Goal: Task Accomplishment & Management: Use online tool/utility

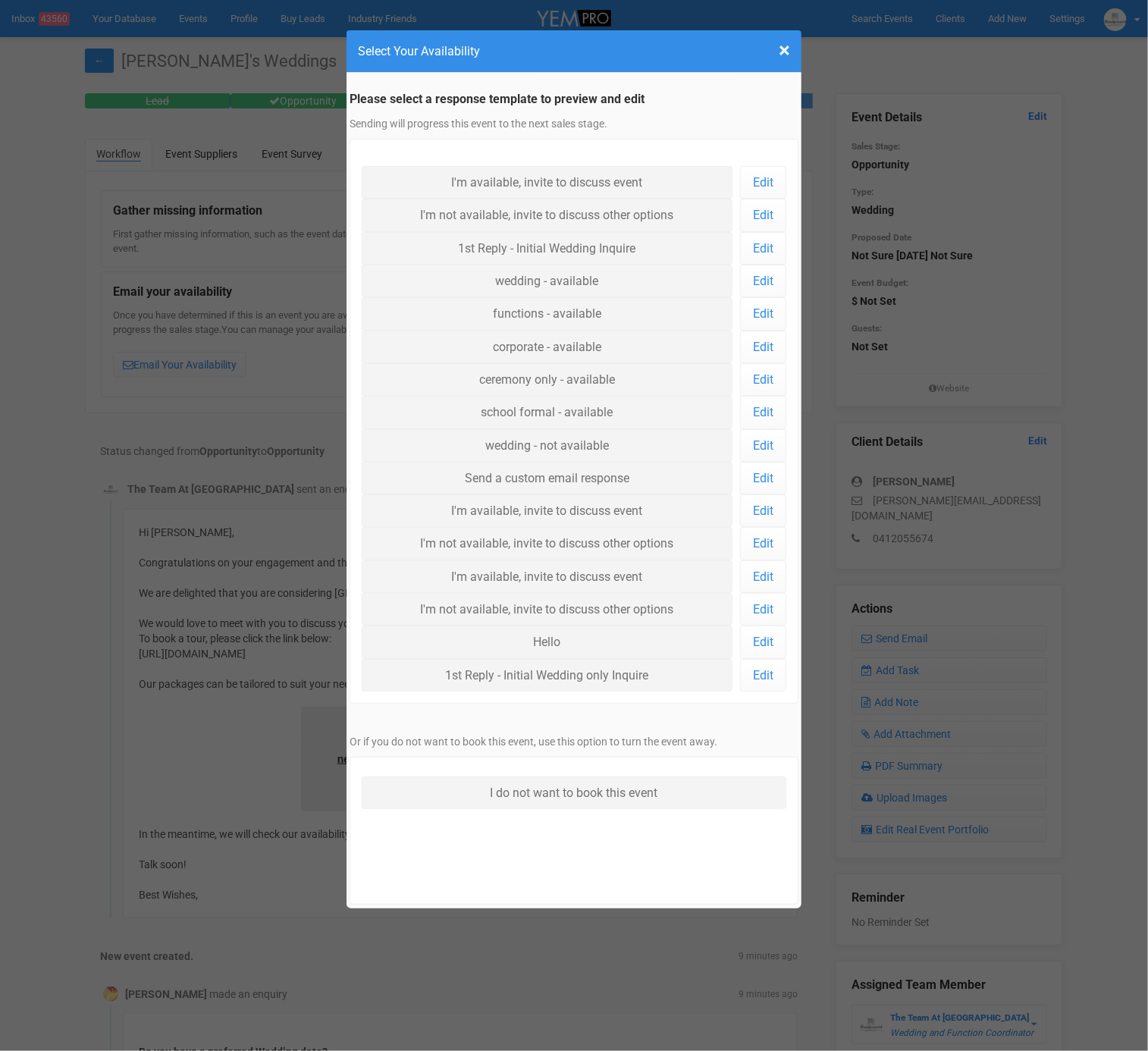
click at [777, 50] on h4 "Select Your Availability" at bounding box center [574, 51] width 432 height 19
click at [783, 49] on span "×" at bounding box center [784, 51] width 12 height 25
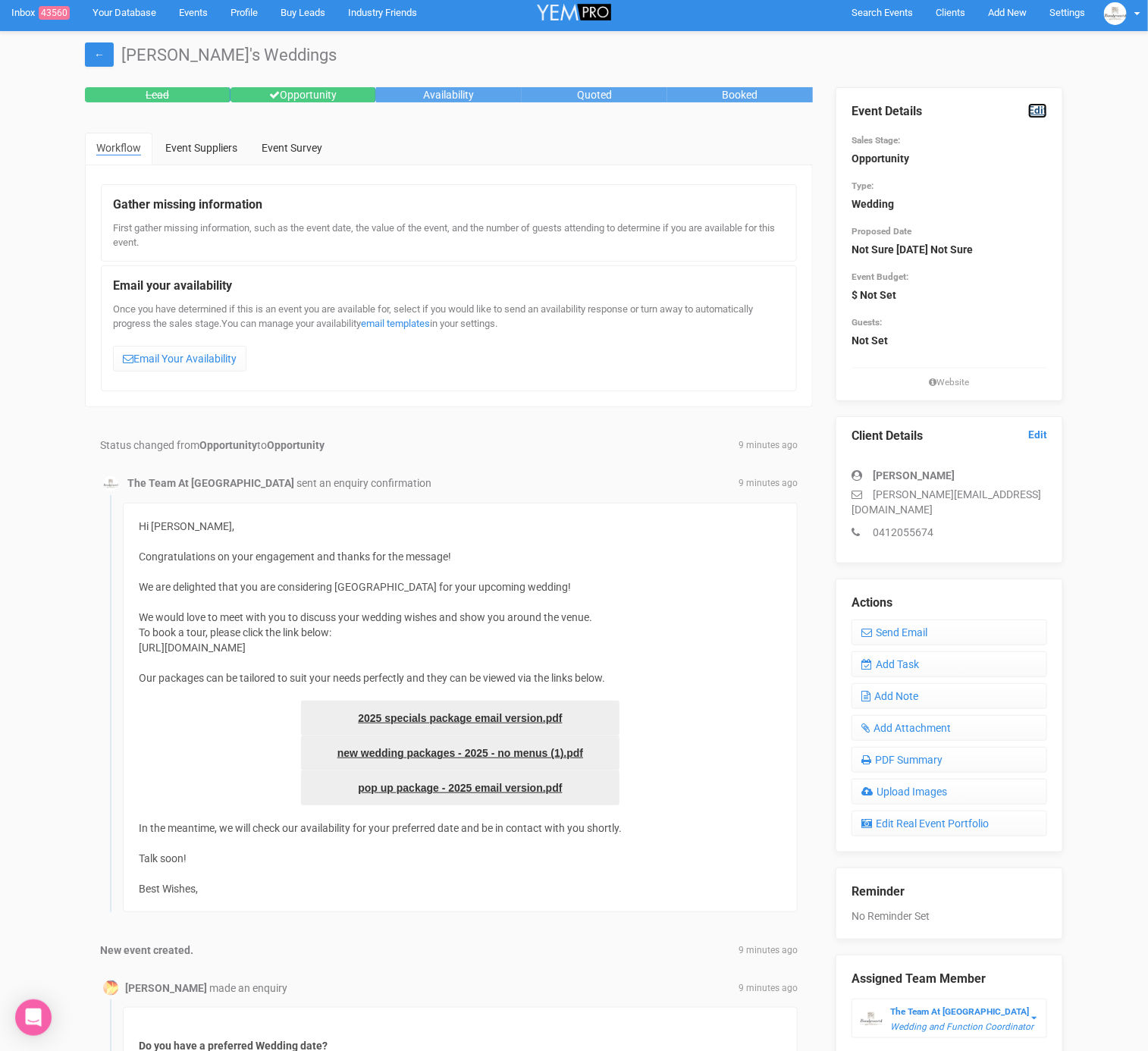
scroll to position [3, 0]
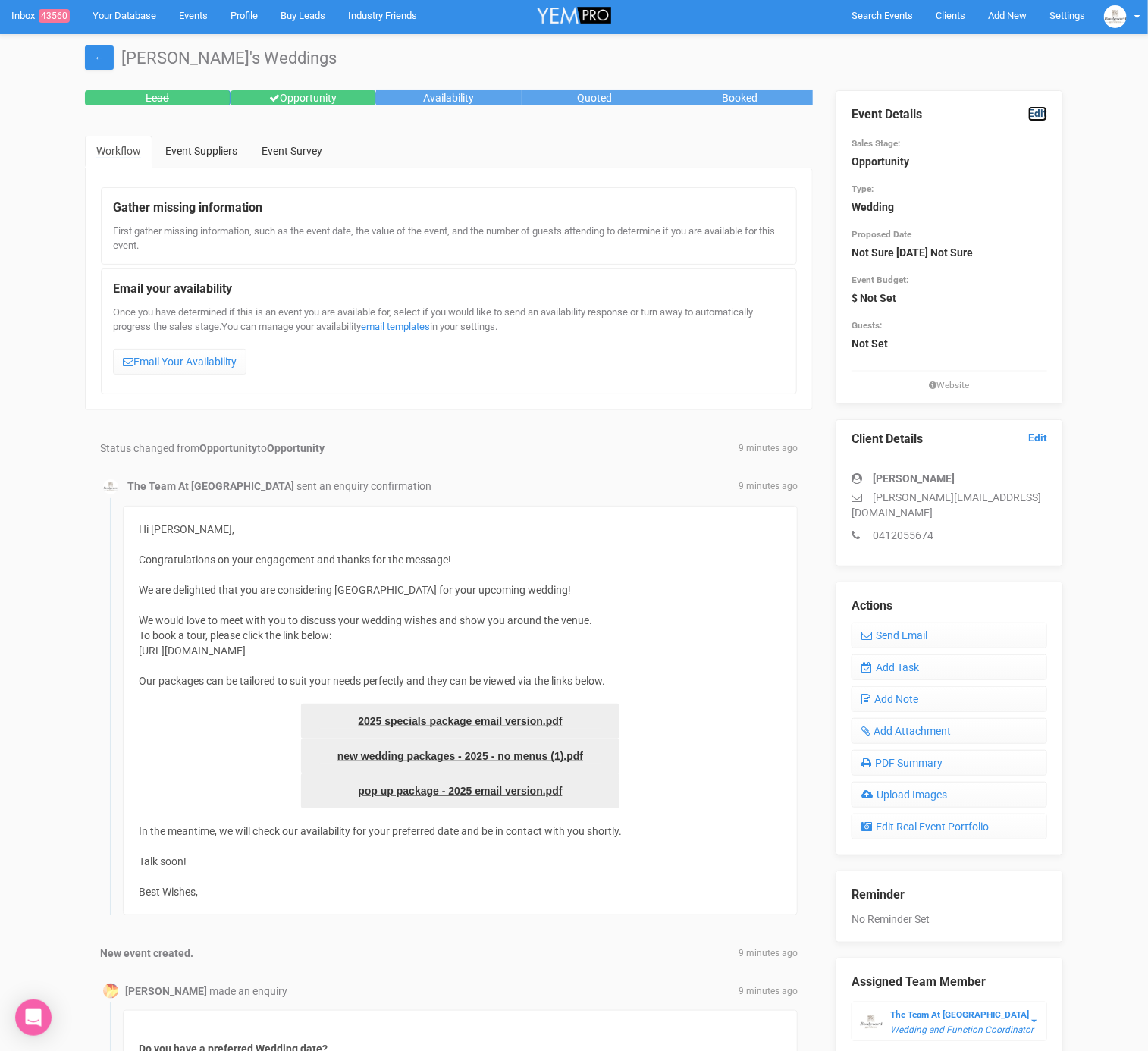
click at [1035, 107] on link "Edit" at bounding box center [1036, 113] width 19 height 14
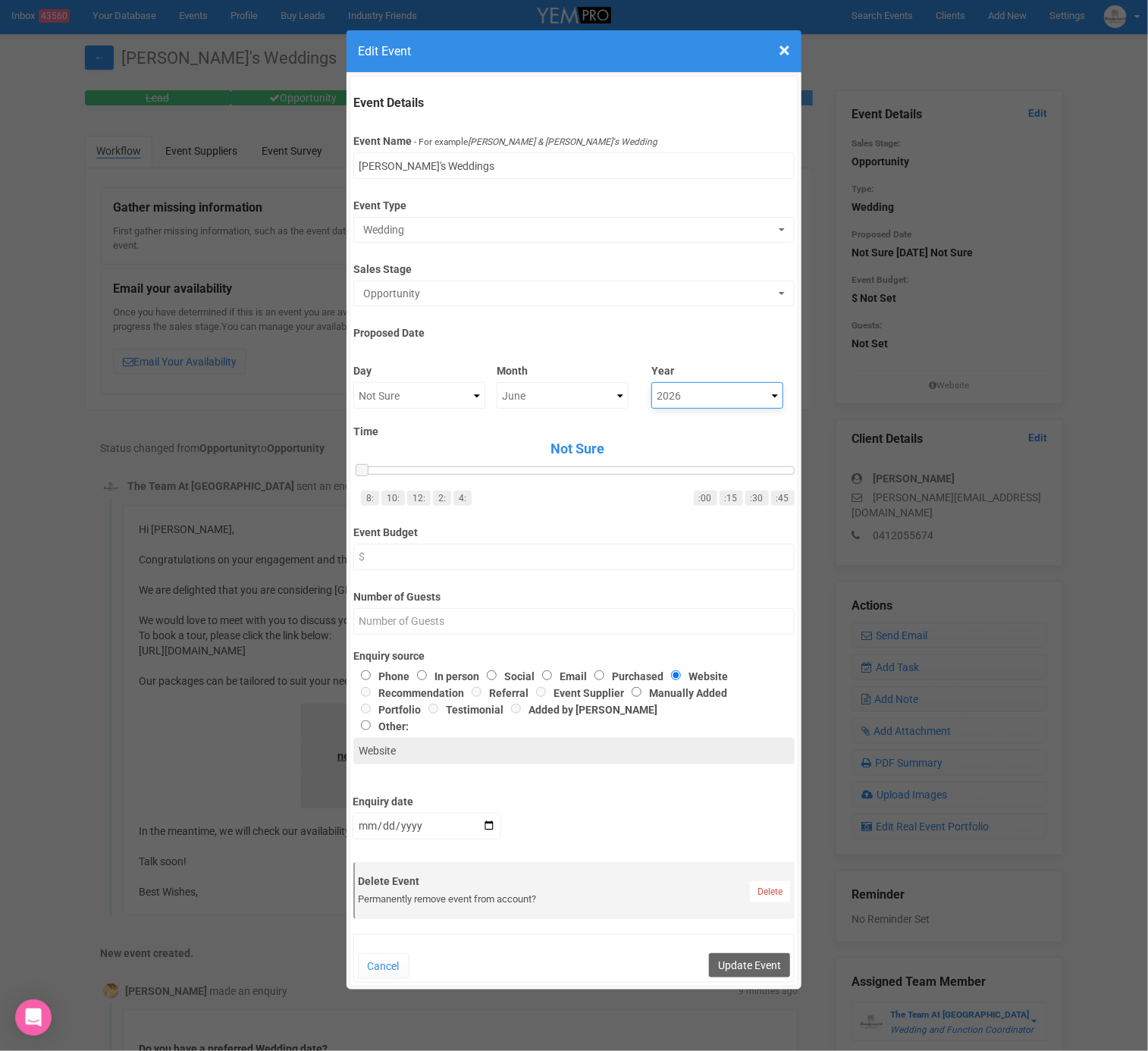
scroll to position [1, 0]
click at [776, 46] on h4 "Edit Event" at bounding box center [574, 50] width 432 height 19
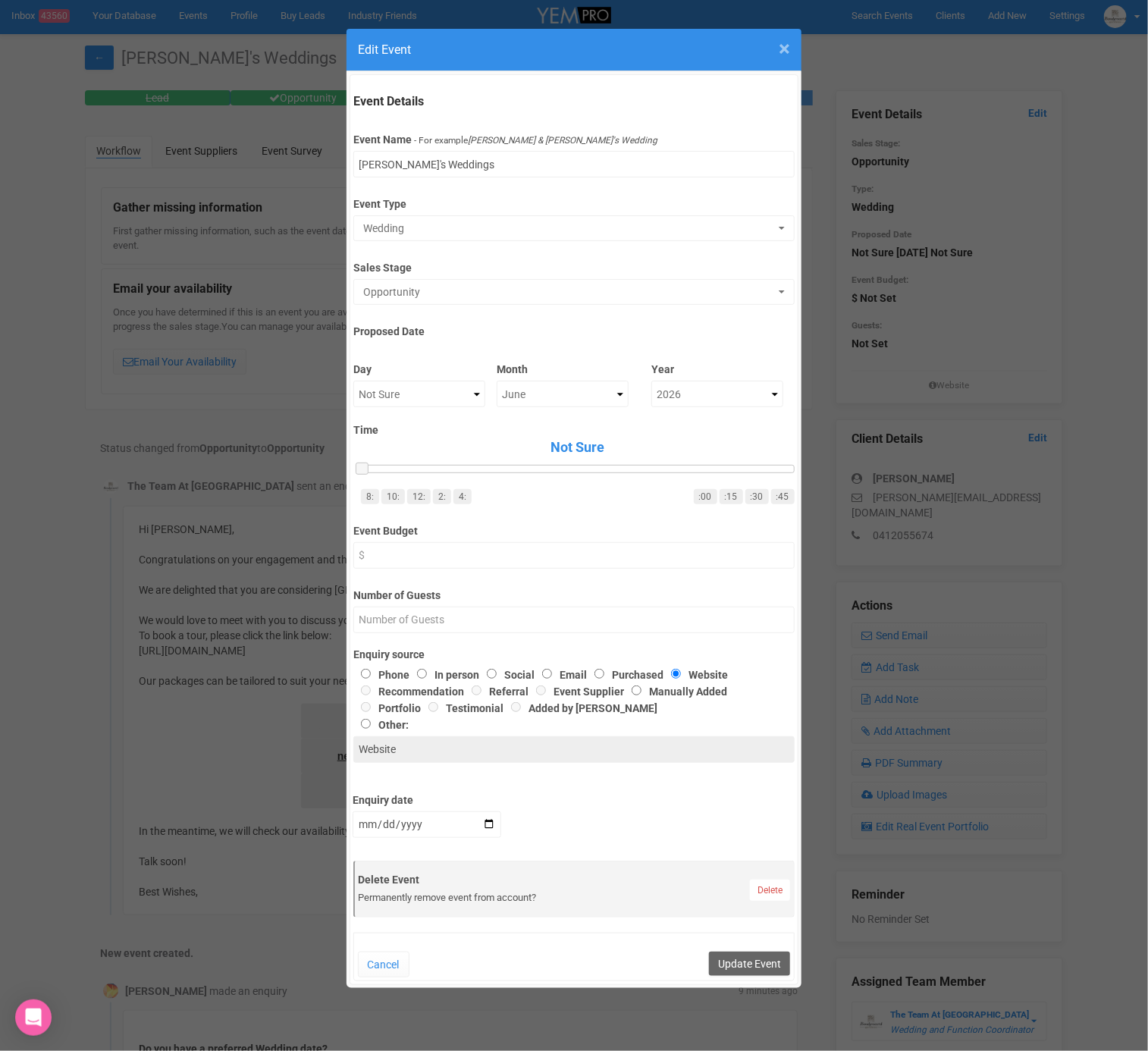
scroll to position [4, 0]
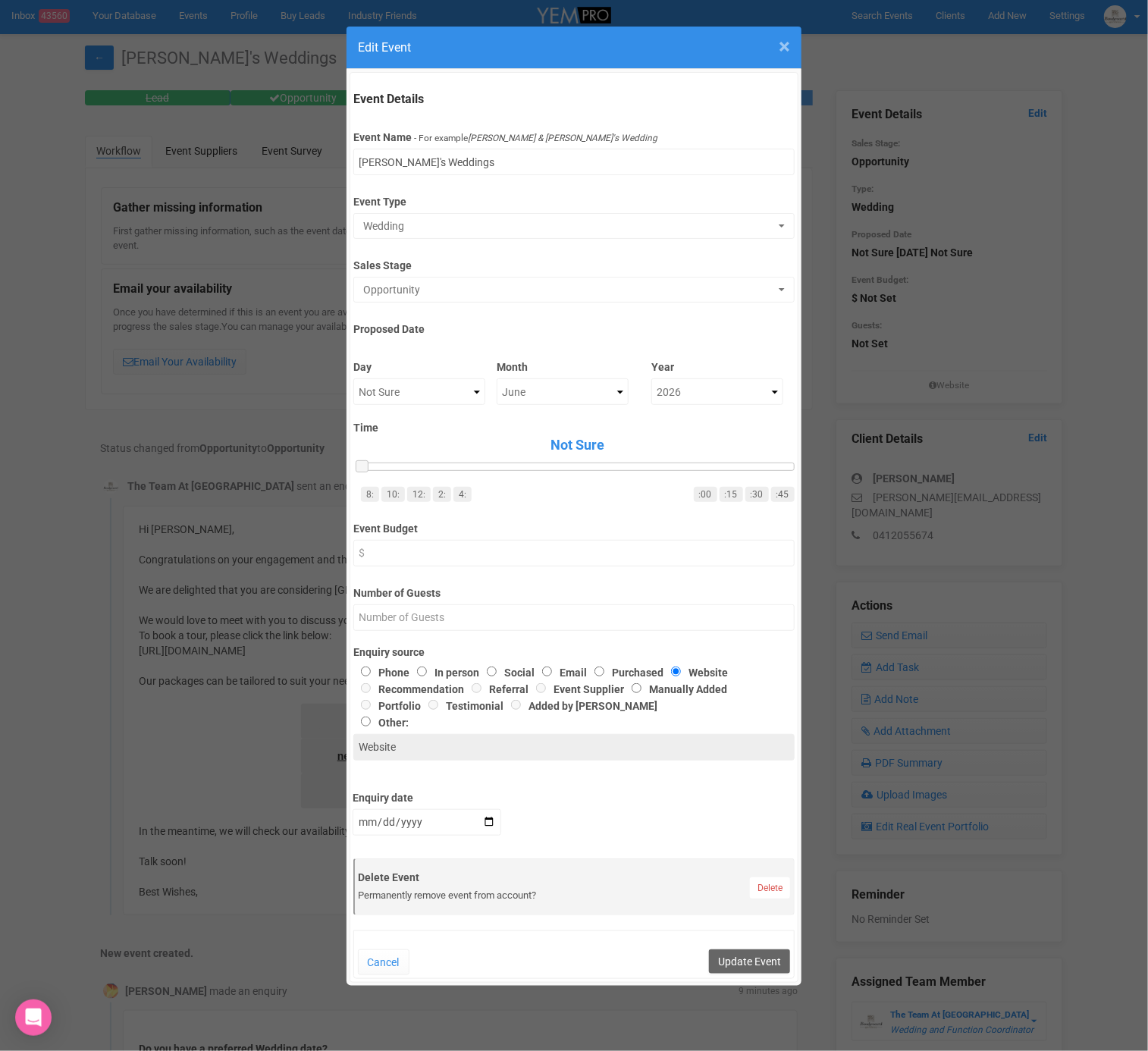
click at [784, 45] on span "×" at bounding box center [784, 47] width 12 height 25
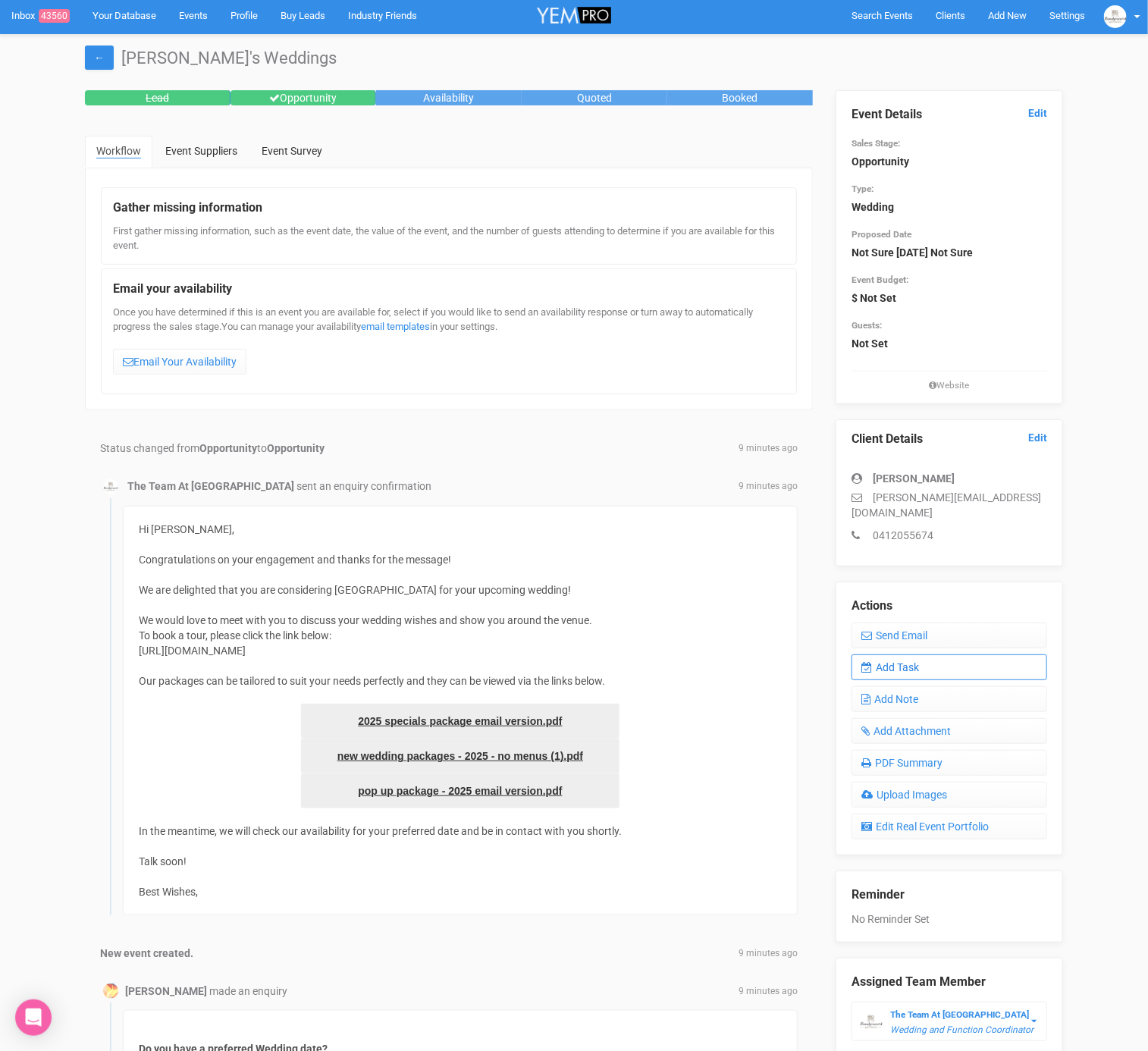
click at [911, 654] on link "Add Task" at bounding box center [949, 666] width 196 height 26
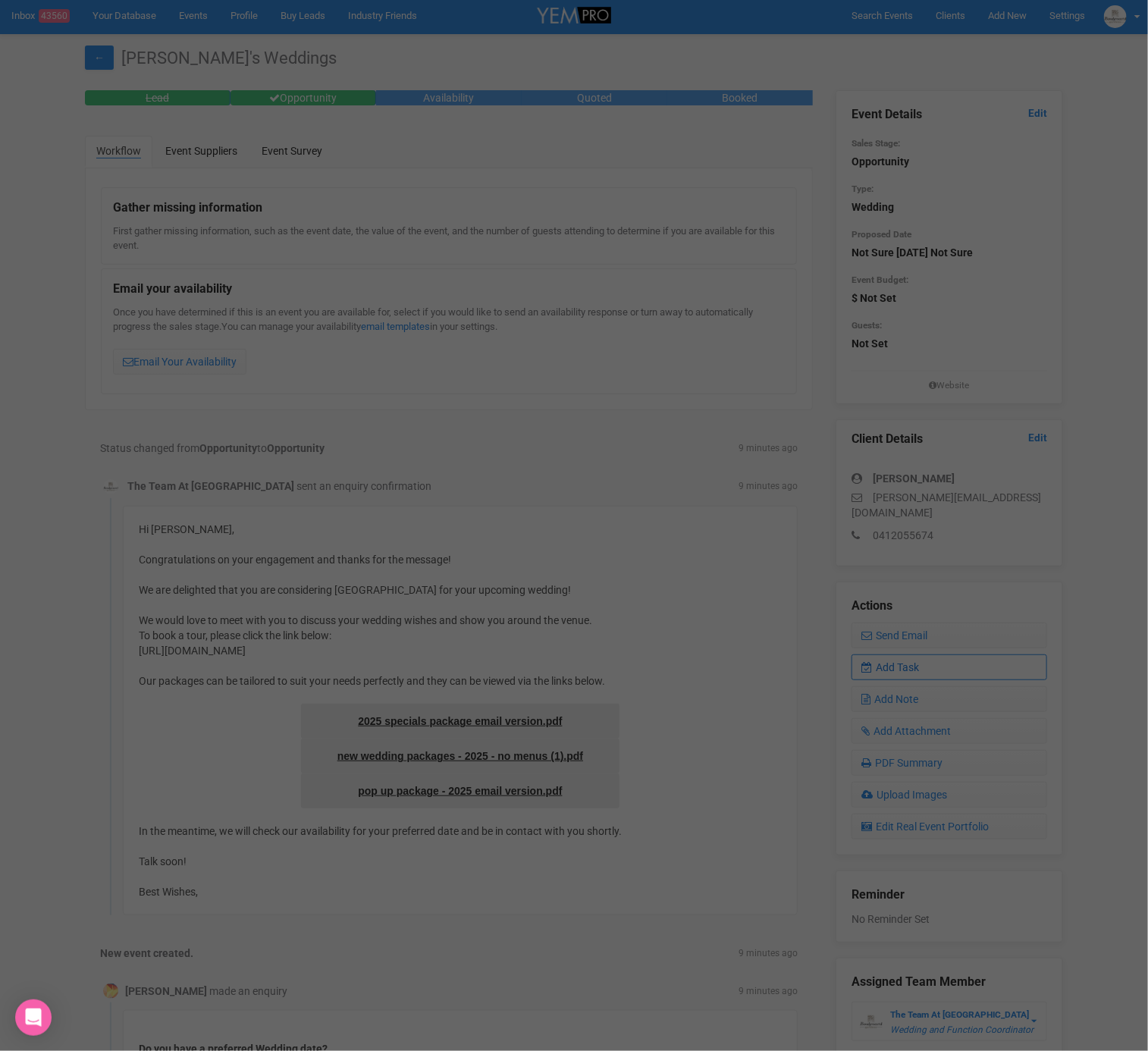
scroll to position [0, 0]
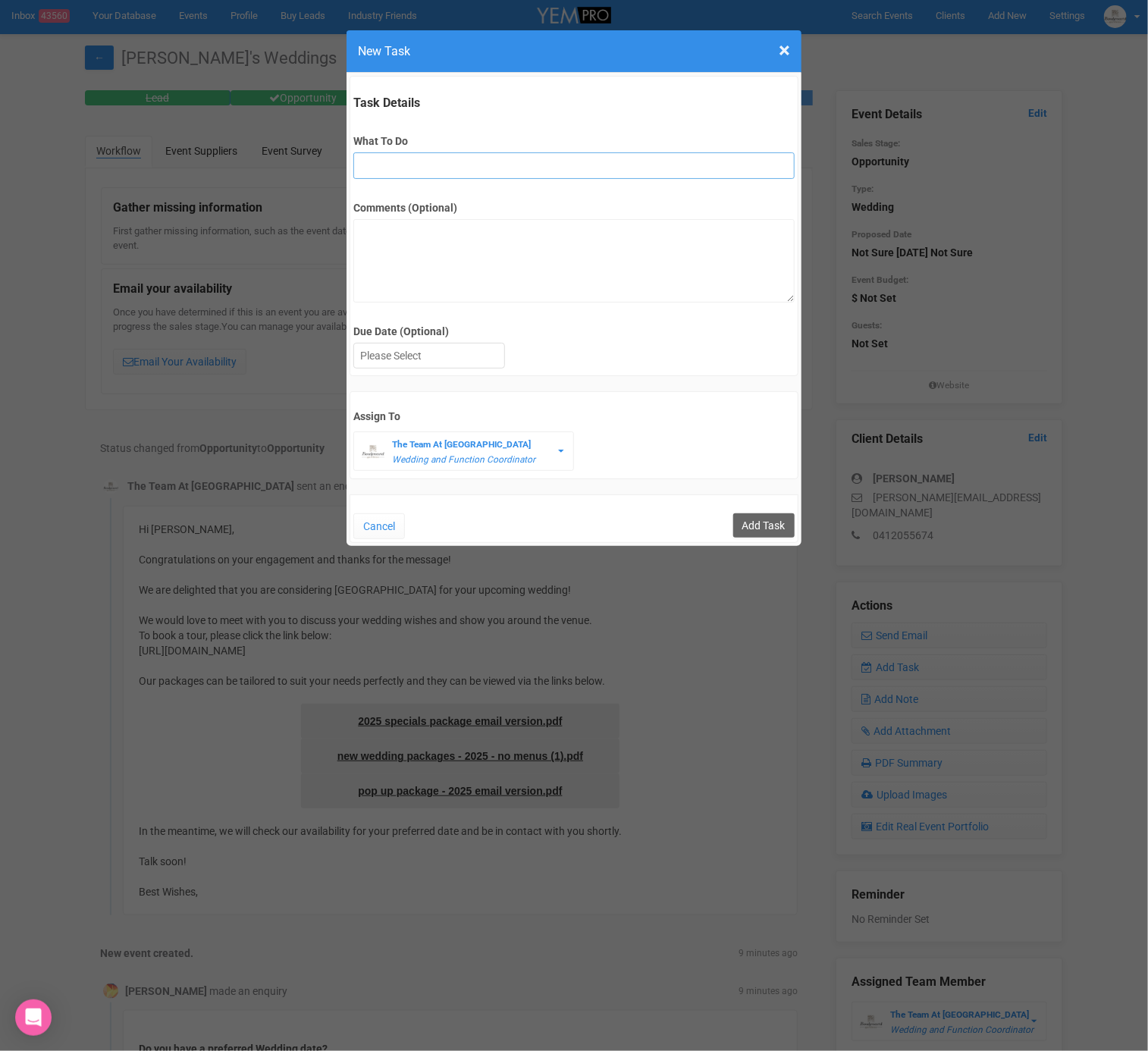
click at [521, 164] on input "What To Do" at bounding box center [573, 166] width 440 height 27
type input "FU after site"
click at [461, 354] on div at bounding box center [429, 356] width 150 height 25
click at [428, 354] on div "[DATE]" at bounding box center [429, 356] width 150 height 25
click at [770, 517] on input "Add Task" at bounding box center [763, 525] width 61 height 24
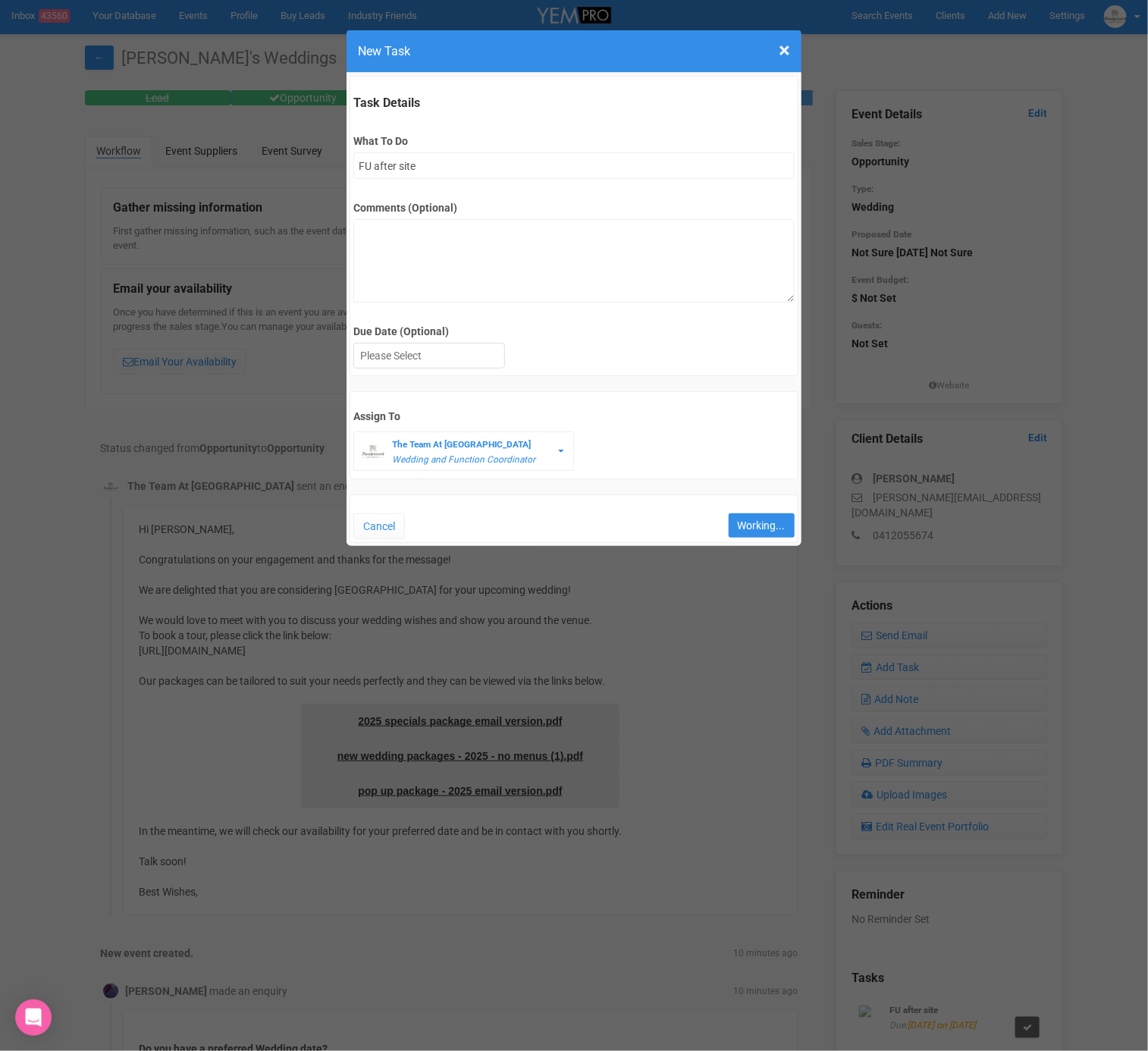
type input "Save"
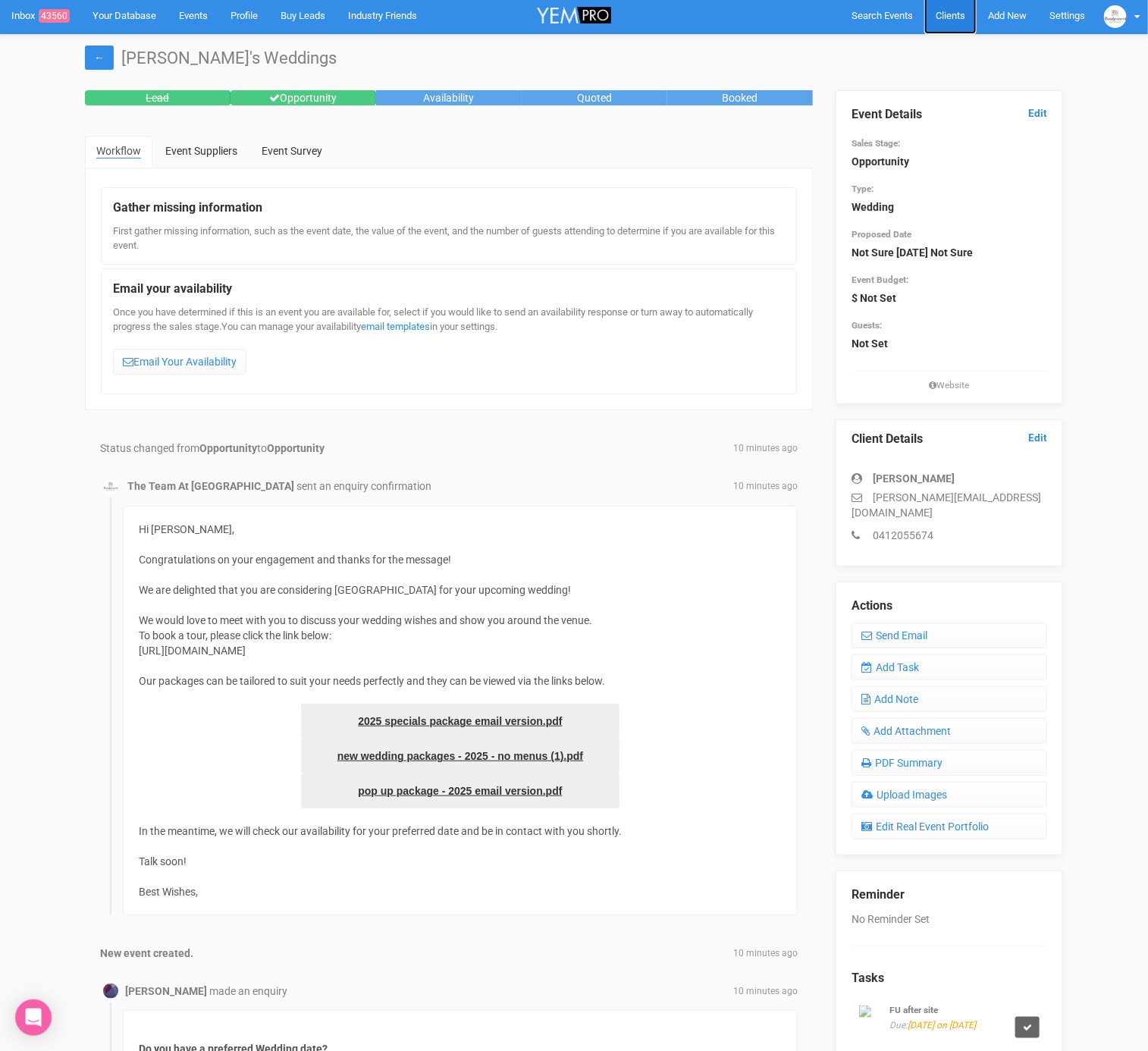
click at [964, 19] on link "Clients" at bounding box center [950, 16] width 52 height 37
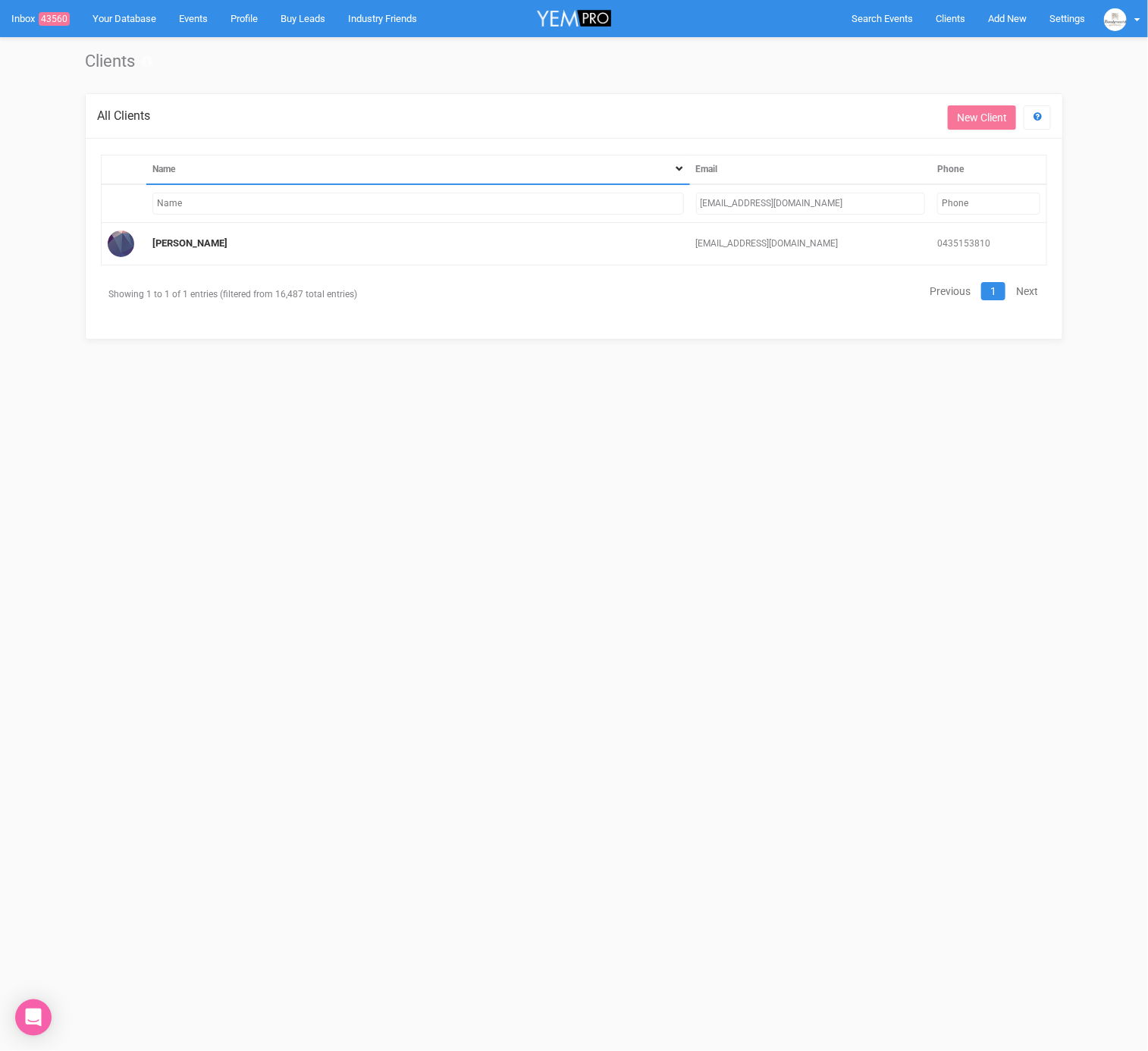
drag, startPoint x: 822, startPoint y: 206, endPoint x: 689, endPoint y: 202, distance: 133.1
click at [690, 202] on td "[EMAIL_ADDRESS][DOMAIN_NAME]" at bounding box center [811, 204] width 242 height 39
paste input "mailto:danielleperez936@g"
drag, startPoint x: 728, startPoint y: 200, endPoint x: 694, endPoint y: 200, distance: 34.0
click at [694, 200] on td "mailto:[EMAIL_ADDRESS][DOMAIN_NAME]" at bounding box center [811, 204] width 242 height 39
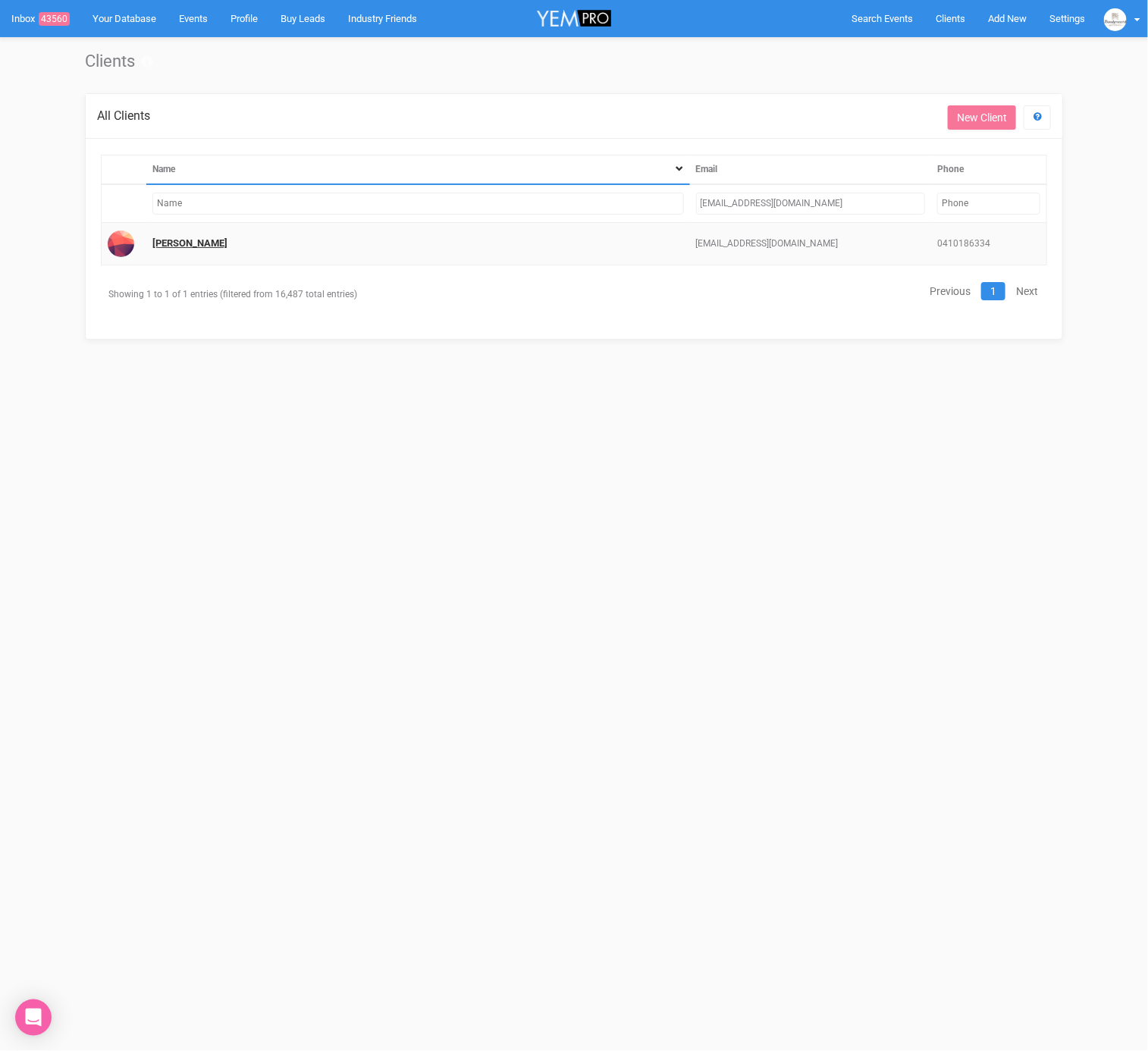
type input "[EMAIL_ADDRESS][DOMAIN_NAME]"
click at [158, 239] on link "[PERSON_NAME]" at bounding box center [190, 243] width 75 height 12
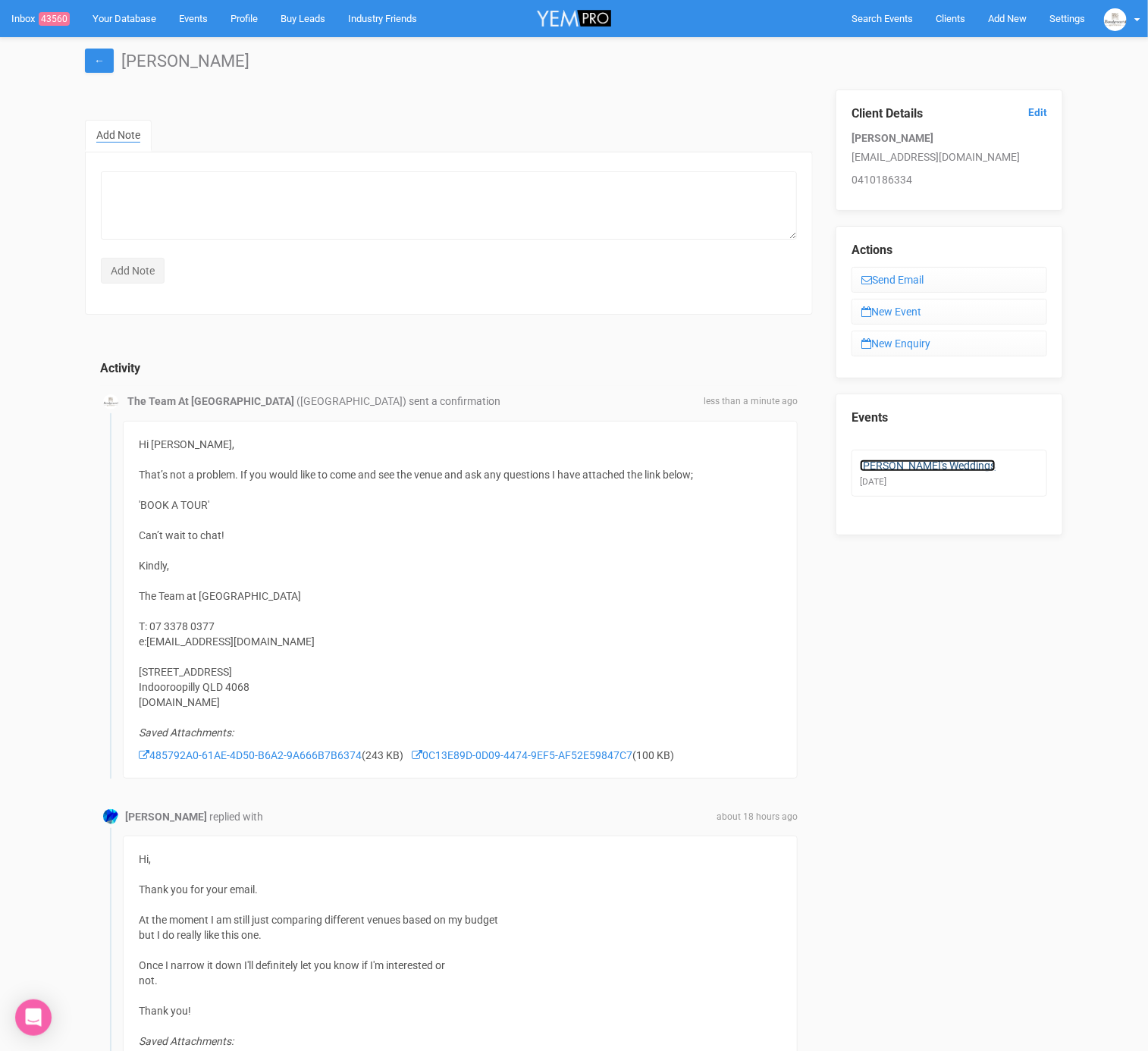
click at [893, 460] on link "[PERSON_NAME]'s Weddings" at bounding box center [927, 466] width 136 height 12
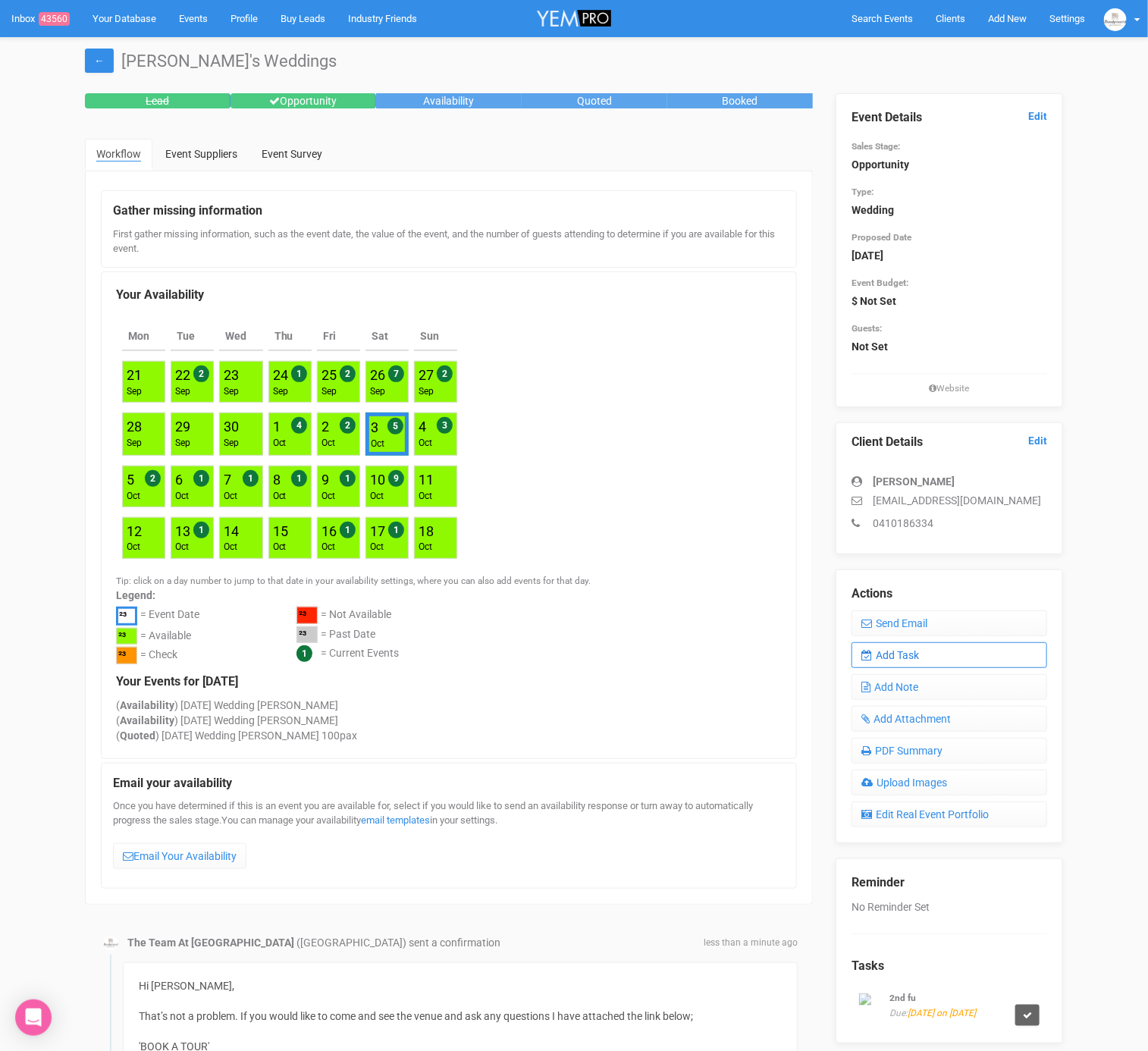
click at [917, 647] on link "Add Task" at bounding box center [949, 655] width 196 height 26
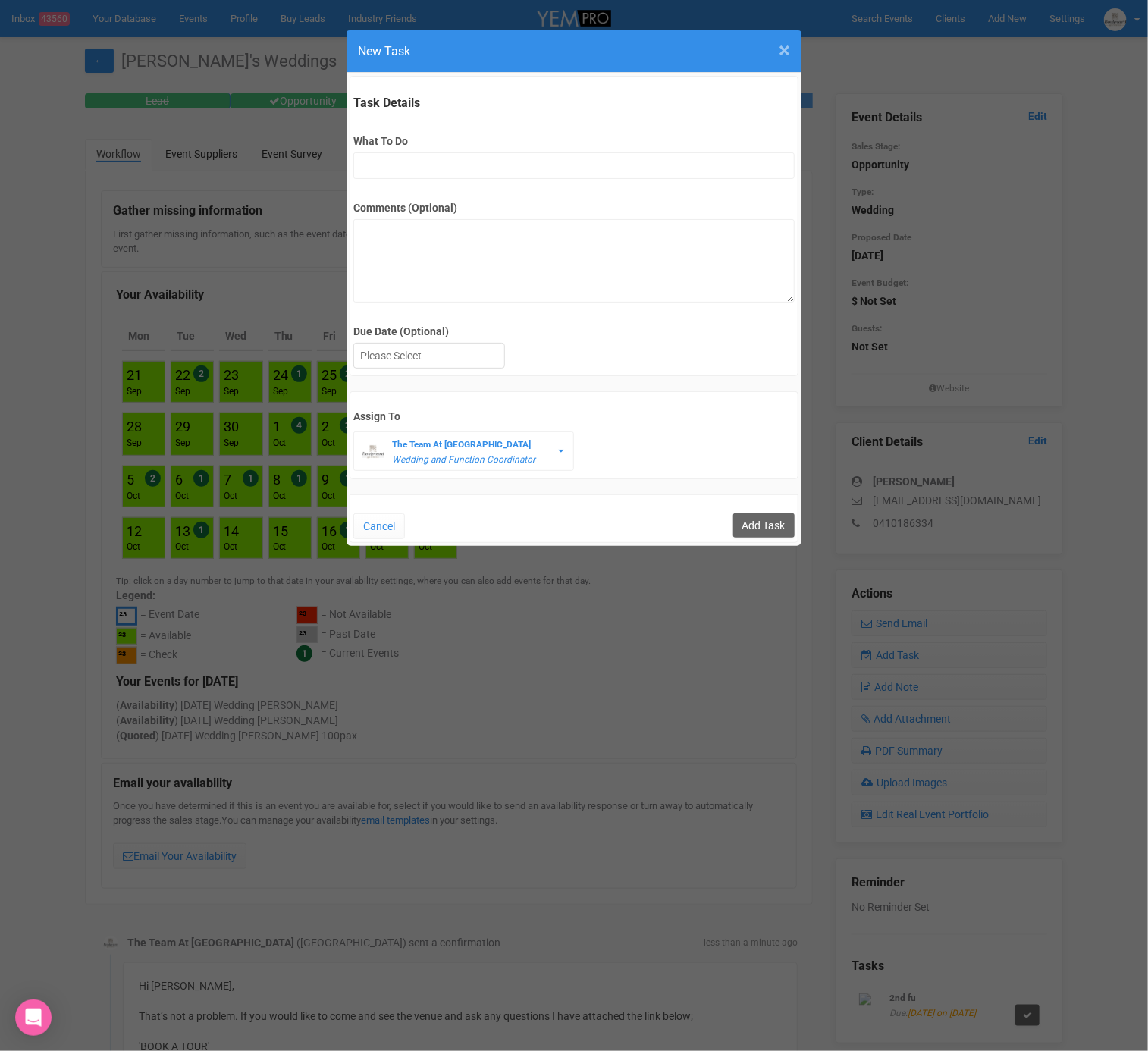
click at [787, 45] on span "×" at bounding box center [784, 51] width 12 height 25
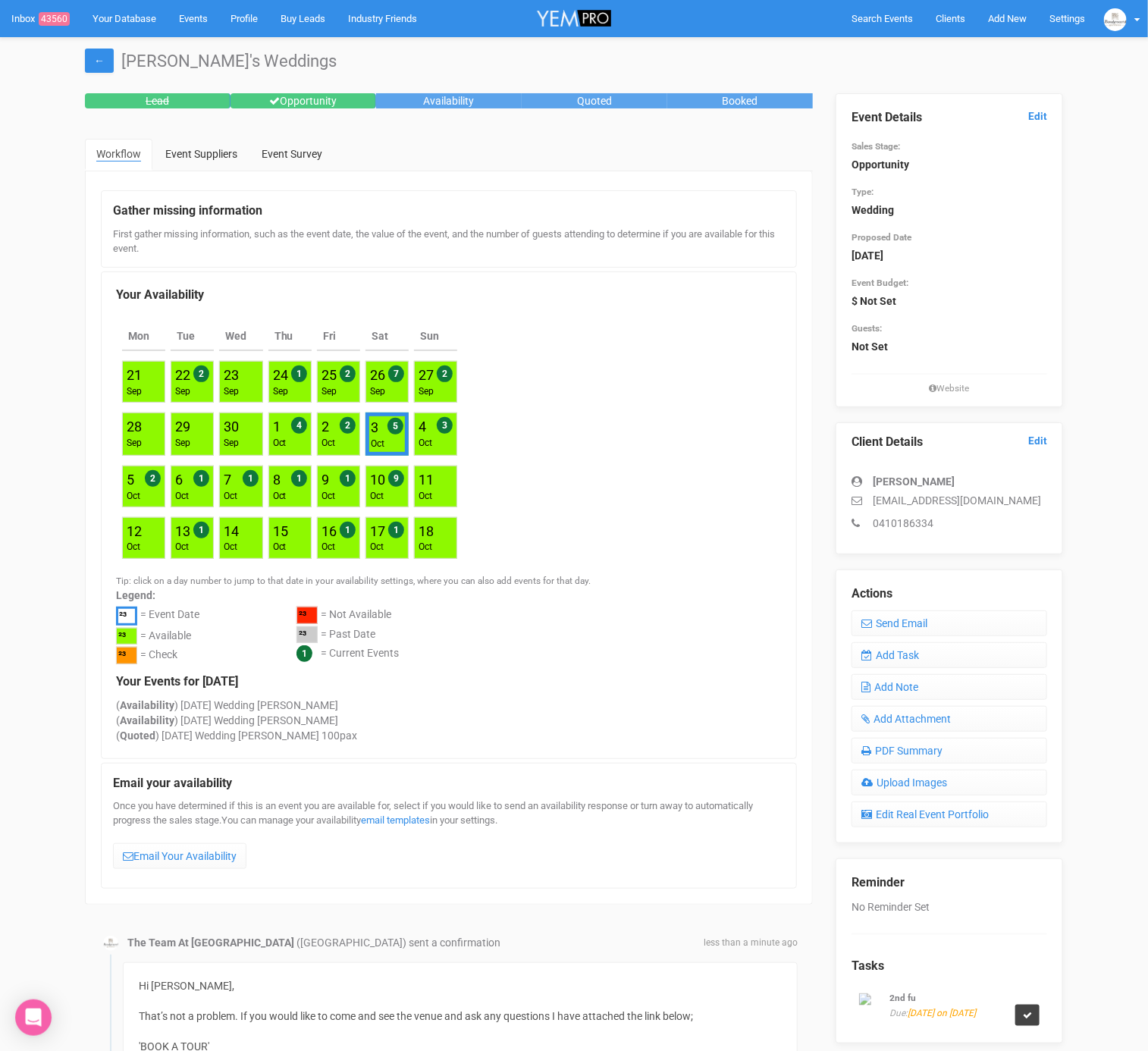
click at [1018, 1005] on link at bounding box center [1027, 1016] width 24 height 21
drag, startPoint x: 1028, startPoint y: 964, endPoint x: 996, endPoint y: 894, distance: 77.0
click at [1028, 964] on link "Confirm" at bounding box center [1023, 971] width 47 height 21
click at [959, 654] on link "Add Task" at bounding box center [949, 655] width 196 height 26
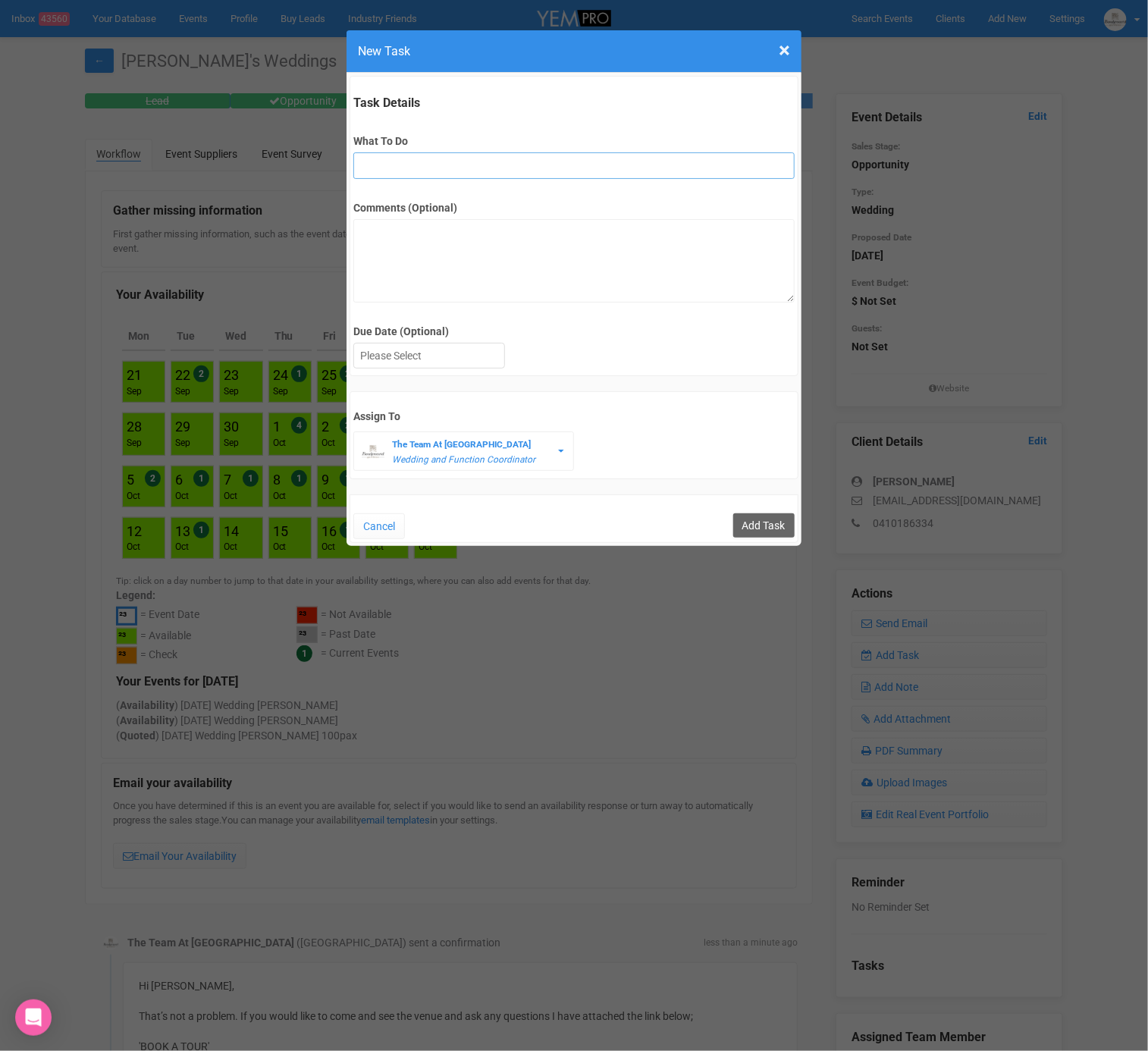
click at [576, 166] on input "What To Do" at bounding box center [573, 166] width 440 height 27
type input "2nd fu"
click at [431, 356] on div at bounding box center [429, 356] width 150 height 25
click at [760, 513] on input "Add Task" at bounding box center [763, 525] width 61 height 24
type input "Save"
